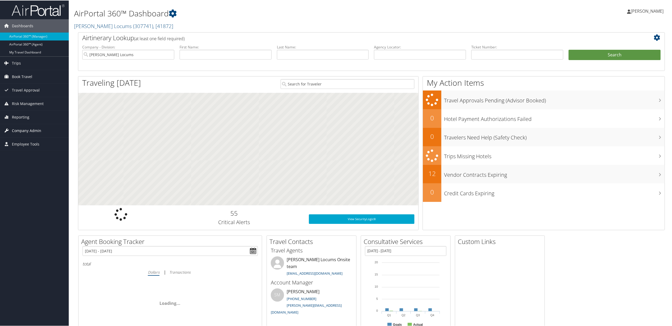
drag, startPoint x: 24, startPoint y: 129, endPoint x: 26, endPoint y: 129, distance: 3.0
click at [24, 129] on span "Company Admin" at bounding box center [26, 130] width 29 height 13
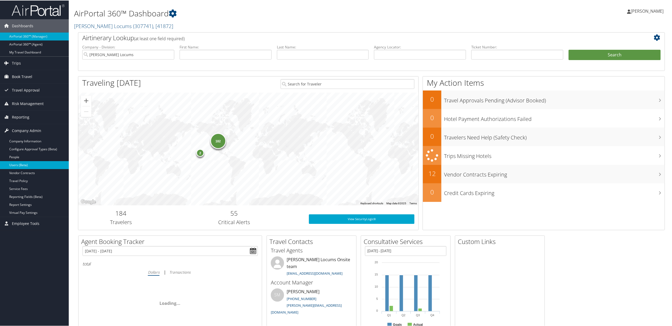
click at [19, 164] on link "Users (Beta)" at bounding box center [34, 165] width 69 height 8
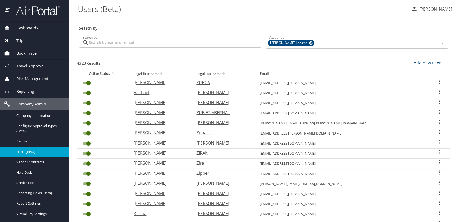
click at [123, 43] on input "Search by" at bounding box center [175, 43] width 172 height 10
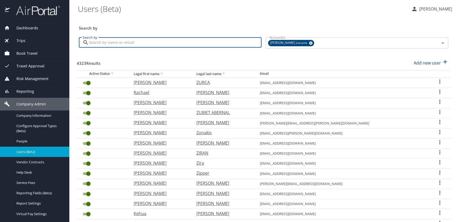
paste input "edward.cherullo@gmail.com"
type input "edward.cherullo@gmail.com"
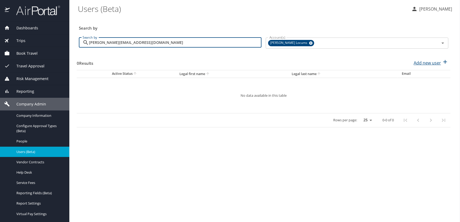
click at [428, 61] on p "Add new user" at bounding box center [426, 63] width 27 height 6
select select "US"
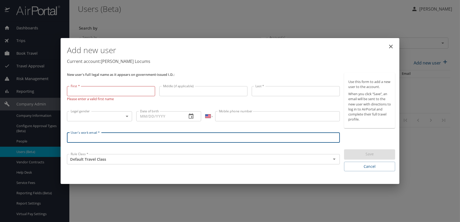
click at [81, 138] on input "User's work email *" at bounding box center [203, 138] width 273 height 10
paste input "edward.cherullo@gmail.com"
type input "edward.cherullo@gmail.com"
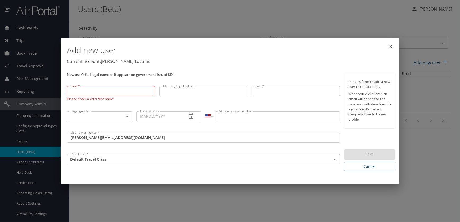
click at [93, 91] on input "First *" at bounding box center [111, 91] width 88 height 10
paste input "Edward Ernest Cherullo"
type input "Edward"
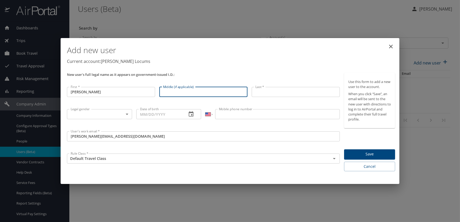
paste input "Edward Ernest Cherullo"
drag, startPoint x: 177, startPoint y: 90, endPoint x: 142, endPoint y: 90, distance: 35.4
click at [142, 90] on div "New user's full legal name as it appears on government-issued I.D.: First * Edw…" at bounding box center [203, 122] width 277 height 103
drag, startPoint x: 182, startPoint y: 92, endPoint x: 175, endPoint y: 92, distance: 7.4
click at [175, 92] on input "Ernest Cherullo" at bounding box center [203, 92] width 88 height 10
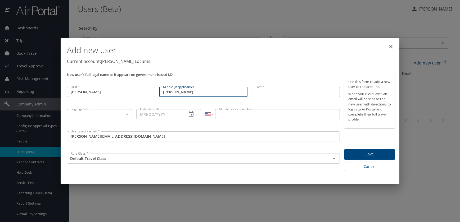
type input "Ernest"
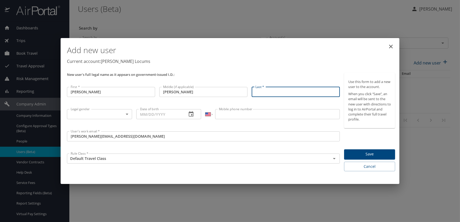
click at [256, 94] on input "Last *" at bounding box center [296, 92] width 88 height 10
paste input "Edward Ernest Cherullo"
drag, startPoint x: 283, startPoint y: 91, endPoint x: 179, endPoint y: 90, distance: 103.9
click at [179, 90] on div "New user's full legal name as it appears on government-issued I.D.: First * Edw…" at bounding box center [203, 122] width 277 height 103
type input "Cherullo"
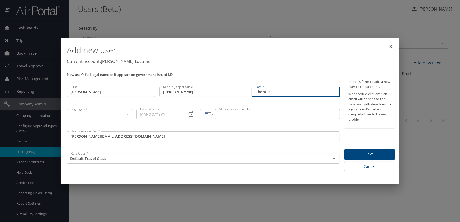
click at [100, 115] on body "Dashboards AirPortal 360™ Manager My Travel Dashboard Trips Airtinerary® Lookup…" at bounding box center [230, 111] width 460 height 222
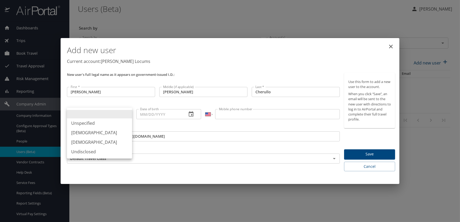
click at [81, 130] on li "Male" at bounding box center [99, 133] width 65 height 10
type input "Male"
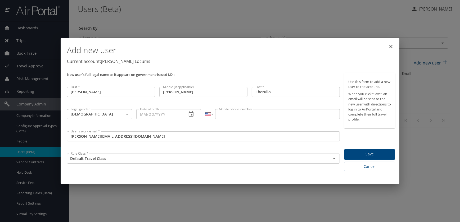
click at [152, 112] on input "Date of birth" at bounding box center [159, 114] width 47 height 10
paste input "11/14/1971"
type input "11/14/1971"
click at [257, 117] on input "Mobile phone number" at bounding box center [277, 114] width 124 height 10
paste input "(216) 906-2776"
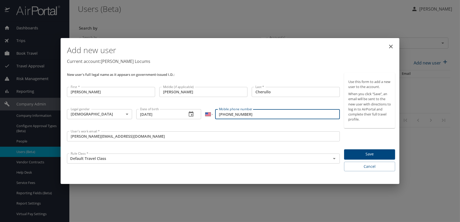
type input "(216) 906-2776"
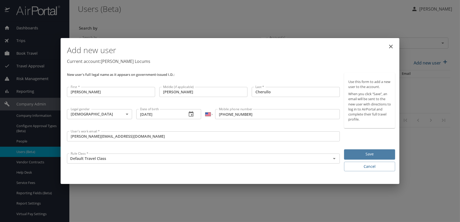
click at [367, 154] on span "Save" at bounding box center [369, 154] width 43 height 7
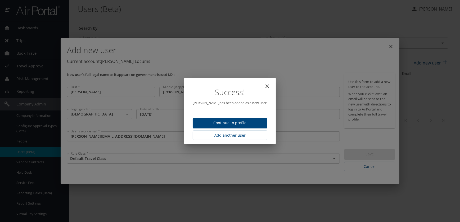
click at [235, 121] on span "Continue to profile" at bounding box center [230, 123] width 66 height 7
select select "US"
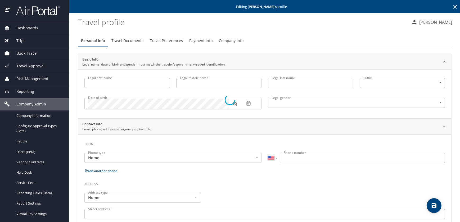
type input "Edward"
type input "Ernest"
type input "Cherullo"
type input "Male"
select select "US"
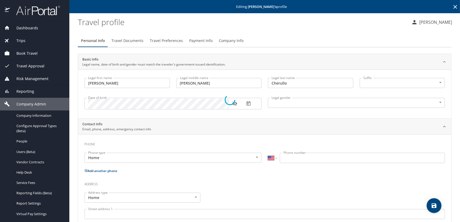
select select "US"
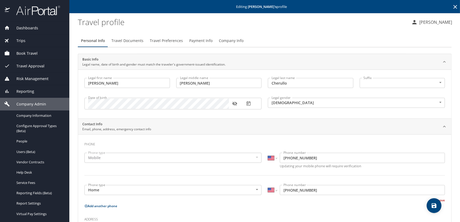
drag, startPoint x: 119, startPoint y: 39, endPoint x: 119, endPoint y: 43, distance: 4.0
click at [119, 39] on span "Travel Documents" at bounding box center [127, 41] width 32 height 7
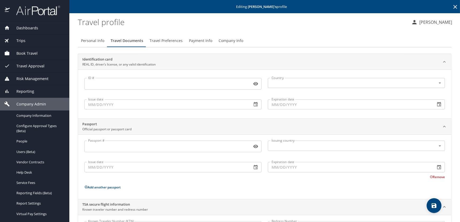
scroll to position [32, 0]
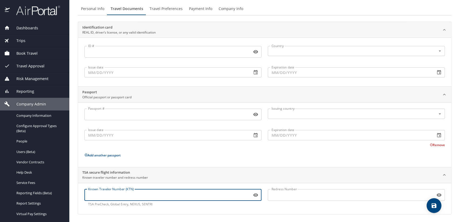
click at [110, 195] on input "Known Traveler Number (KTN)" at bounding box center [166, 195] width 165 height 10
paste input "TT1298G47"
type input "TT1298G47"
click at [434, 202] on button "save" at bounding box center [433, 205] width 15 height 15
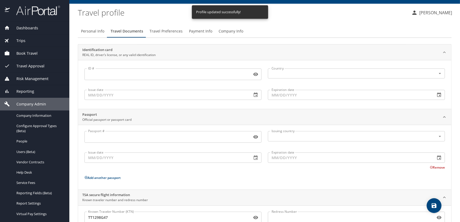
scroll to position [0, 0]
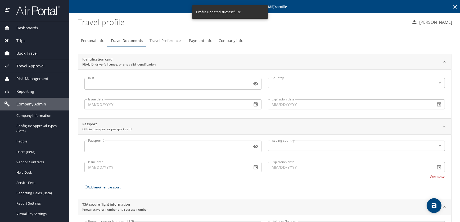
click at [154, 40] on span "Travel Preferences" at bounding box center [165, 41] width 33 height 7
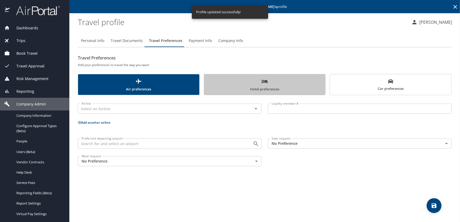
drag, startPoint x: 276, startPoint y: 86, endPoint x: 258, endPoint y: 98, distance: 20.7
click at [276, 87] on span "Hotel preferences" at bounding box center [264, 85] width 115 height 14
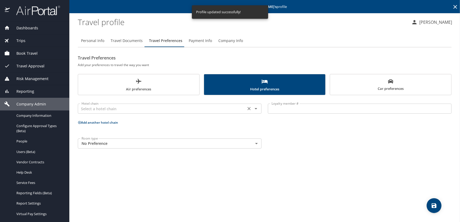
click at [127, 111] on input "text" at bounding box center [161, 108] width 165 height 7
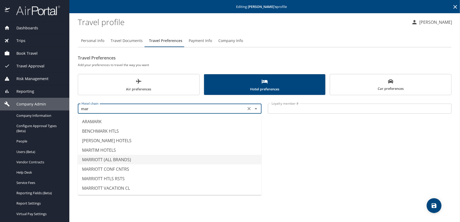
click at [117, 159] on li "MARRIOTT (ALL BRANDS)" at bounding box center [170, 160] width 184 height 10
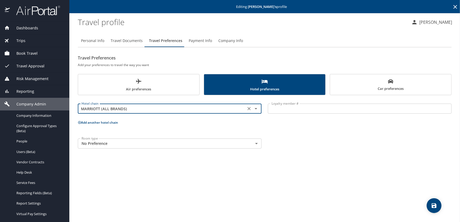
type input "MARRIOTT (ALL BRANDS)"
click at [286, 109] on input "Loyalty member #" at bounding box center [360, 109] width 184 height 10
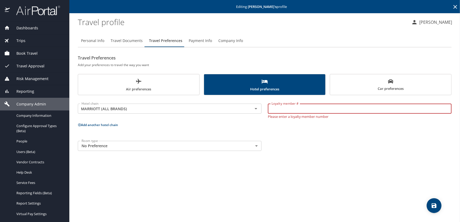
paste input "065281207"
type input "065281207"
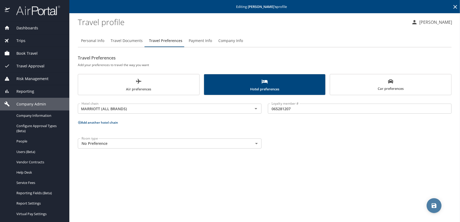
click at [431, 205] on icon "save" at bounding box center [434, 206] width 6 height 6
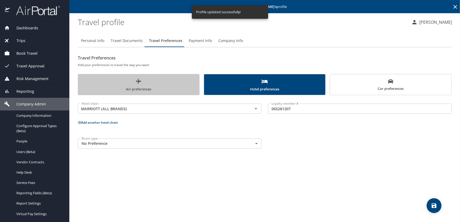
click at [135, 85] on span "Air preferences" at bounding box center [138, 85] width 115 height 14
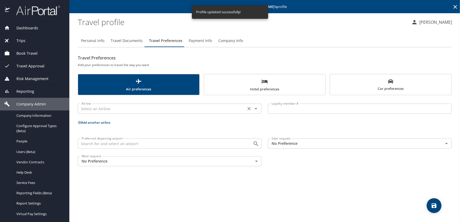
click at [84, 109] on input "text" at bounding box center [161, 108] width 165 height 7
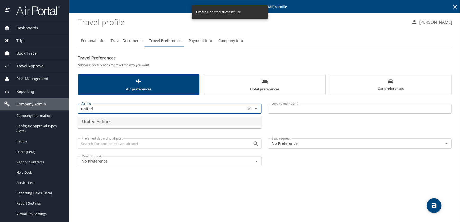
drag, startPoint x: 96, startPoint y: 122, endPoint x: 224, endPoint y: 121, distance: 127.5
click at [100, 121] on li "United Airlines" at bounding box center [170, 122] width 184 height 10
type input "United Airlines"
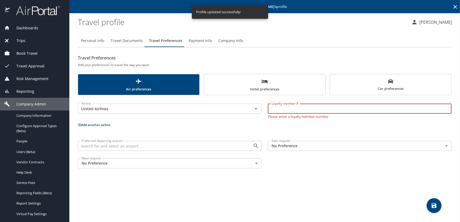
click at [294, 109] on input "Loyalty member #" at bounding box center [360, 109] width 184 height 10
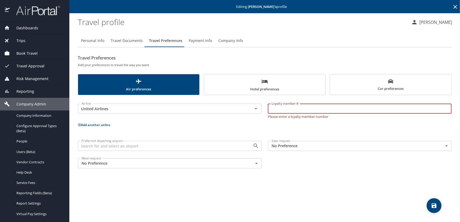
paste input "XS652217"
type input "XS652217"
click at [430, 203] on span "save" at bounding box center [433, 206] width 15 height 6
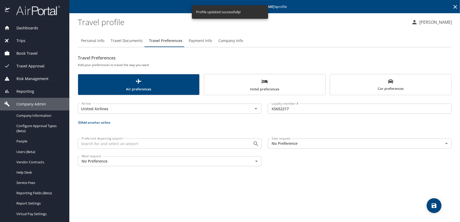
click at [387, 86] on span "Car preferences" at bounding box center [390, 85] width 115 height 13
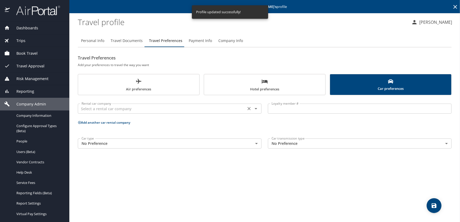
click at [100, 109] on input "text" at bounding box center [161, 108] width 165 height 7
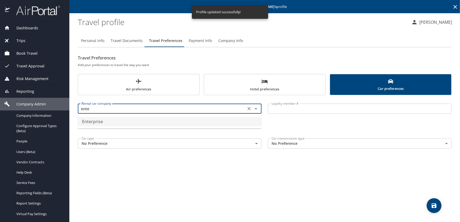
click at [98, 120] on li "Enterprise" at bounding box center [170, 122] width 184 height 10
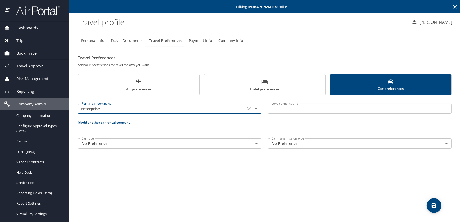
type input "Enterprise"
click at [294, 111] on input "Loyalty member #" at bounding box center [360, 109] width 184 height 10
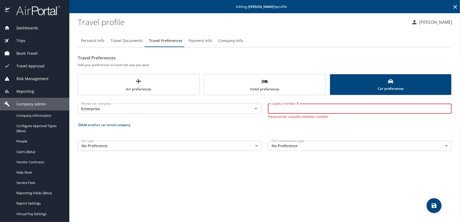
paste input "VR89N9T"
type input "VR89N9T"
click at [435, 205] on icon "save" at bounding box center [433, 205] width 5 height 5
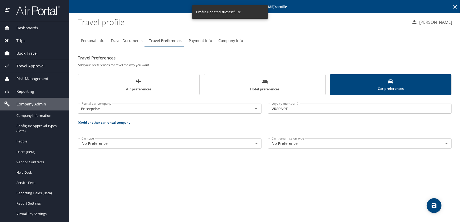
click at [431, 204] on icon "save" at bounding box center [434, 206] width 6 height 6
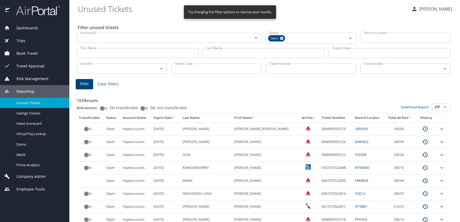
click at [247, 54] on input "Last Name" at bounding box center [264, 53] width 122 height 10
click at [84, 83] on span "Filter" at bounding box center [84, 84] width 9 height 7
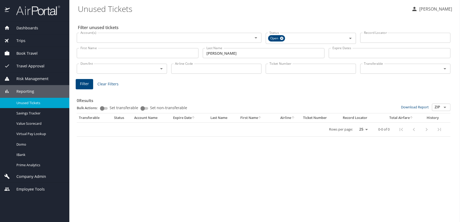
click at [225, 50] on input "[PERSON_NAME]" at bounding box center [264, 53] width 122 height 10
click at [86, 85] on span "Filter" at bounding box center [84, 84] width 9 height 7
click at [220, 50] on input "[PERSON_NAME]" at bounding box center [264, 53] width 122 height 10
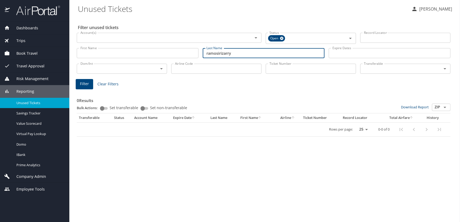
type input "ramosirizarry"
